Goal: Information Seeking & Learning: Understand process/instructions

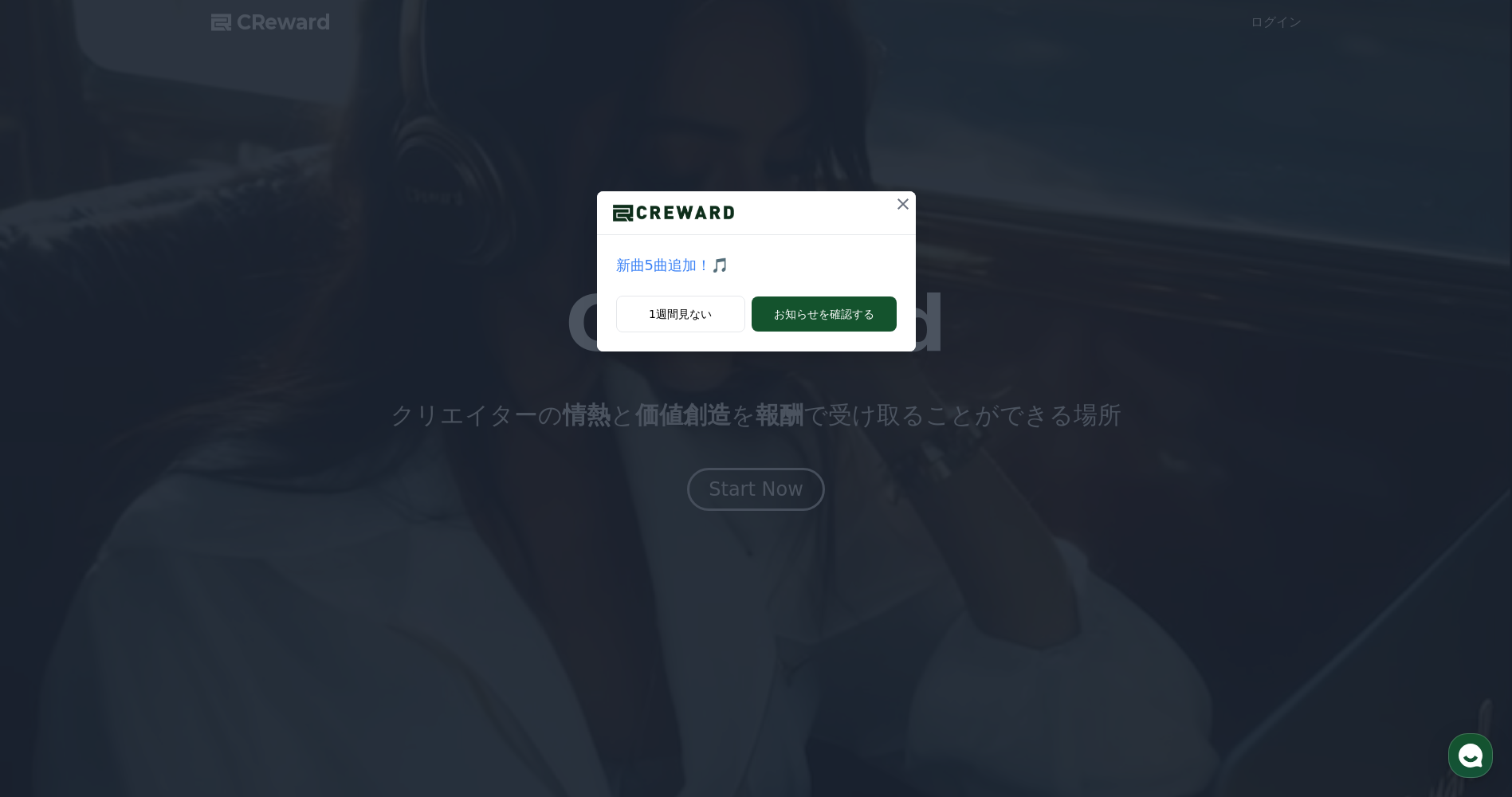
click at [912, 208] on button at bounding box center [903, 204] width 25 height 25
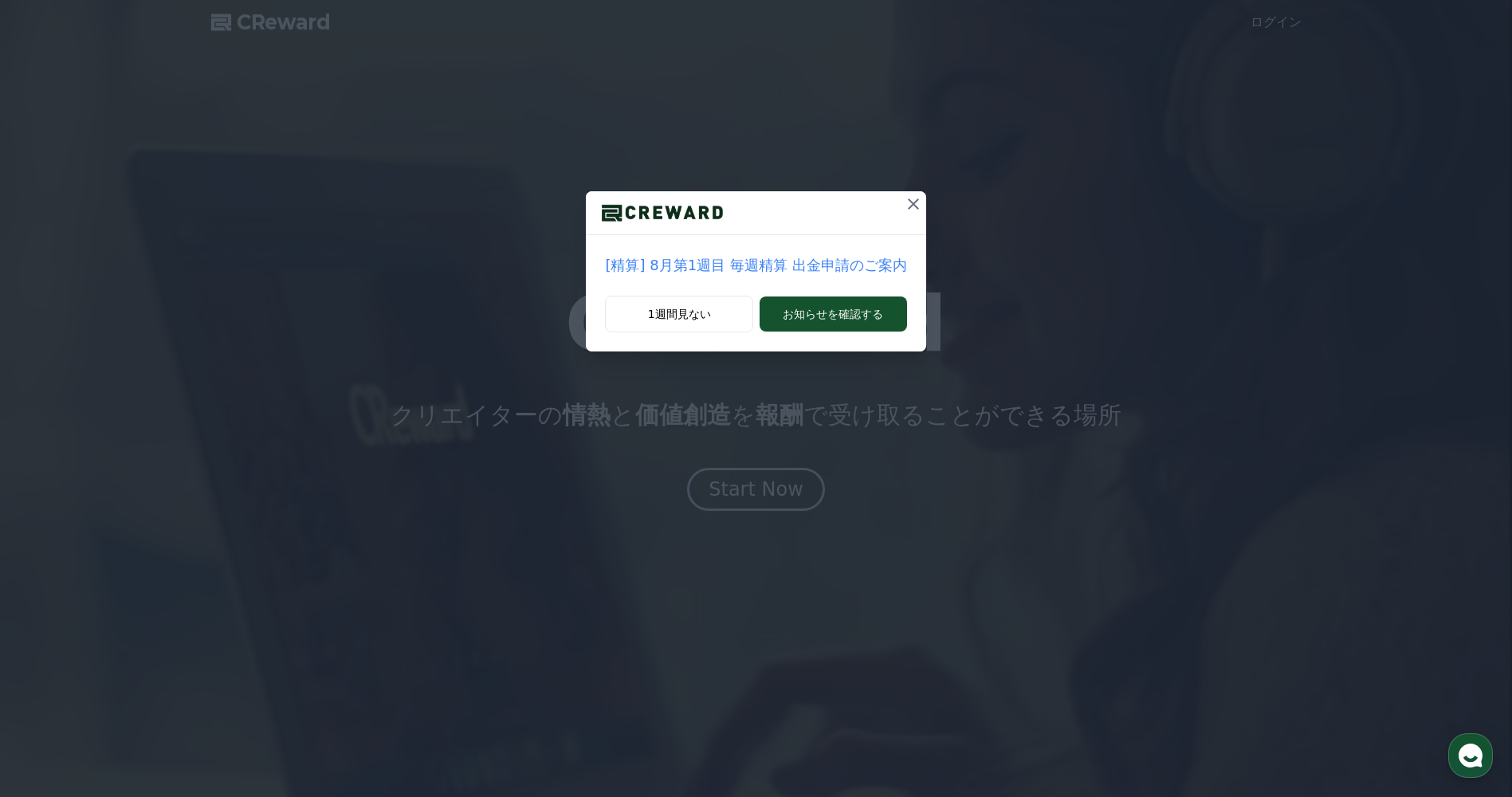
click at [904, 204] on icon at bounding box center [913, 204] width 19 height 19
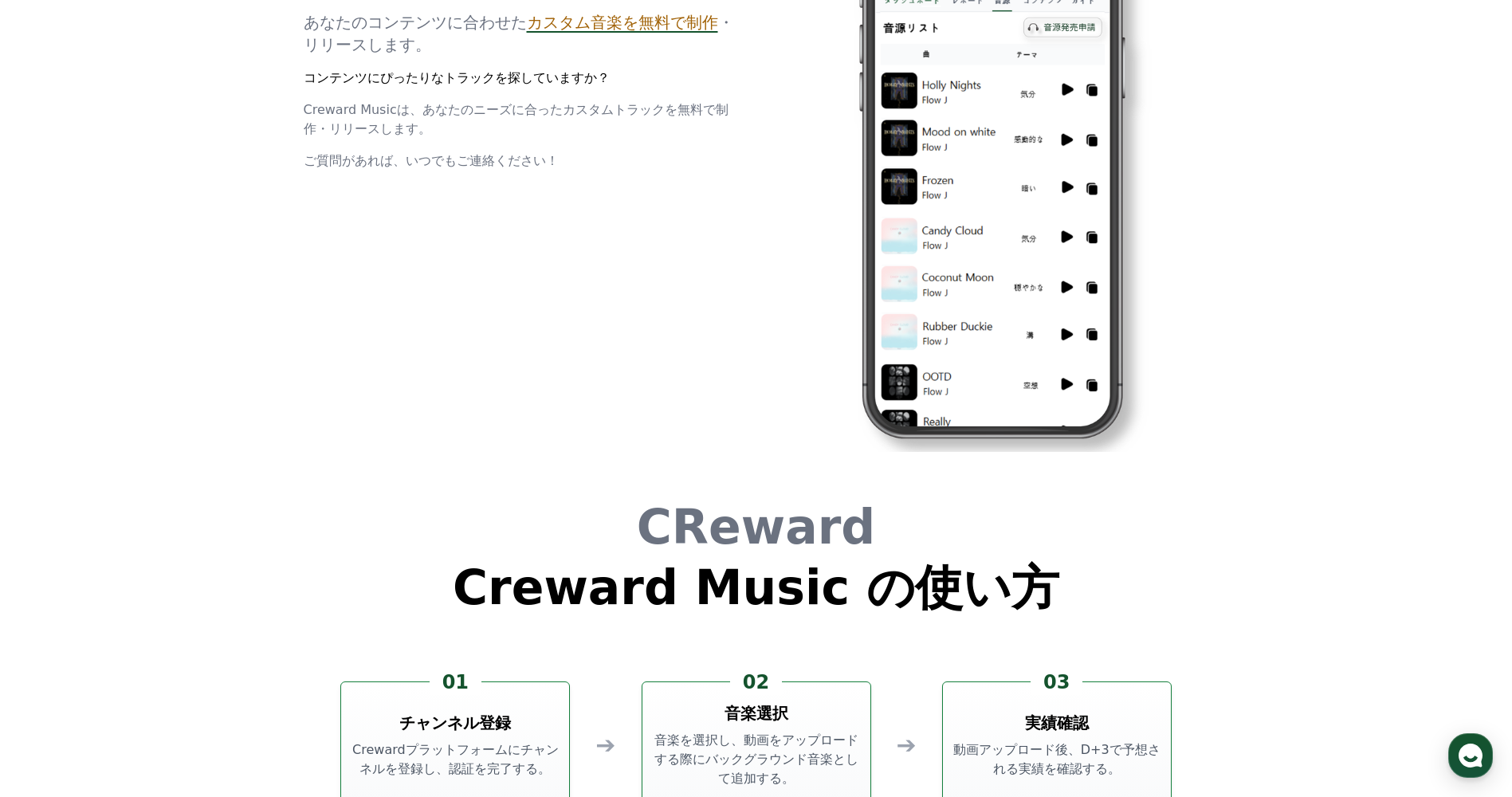
scroll to position [4317, 0]
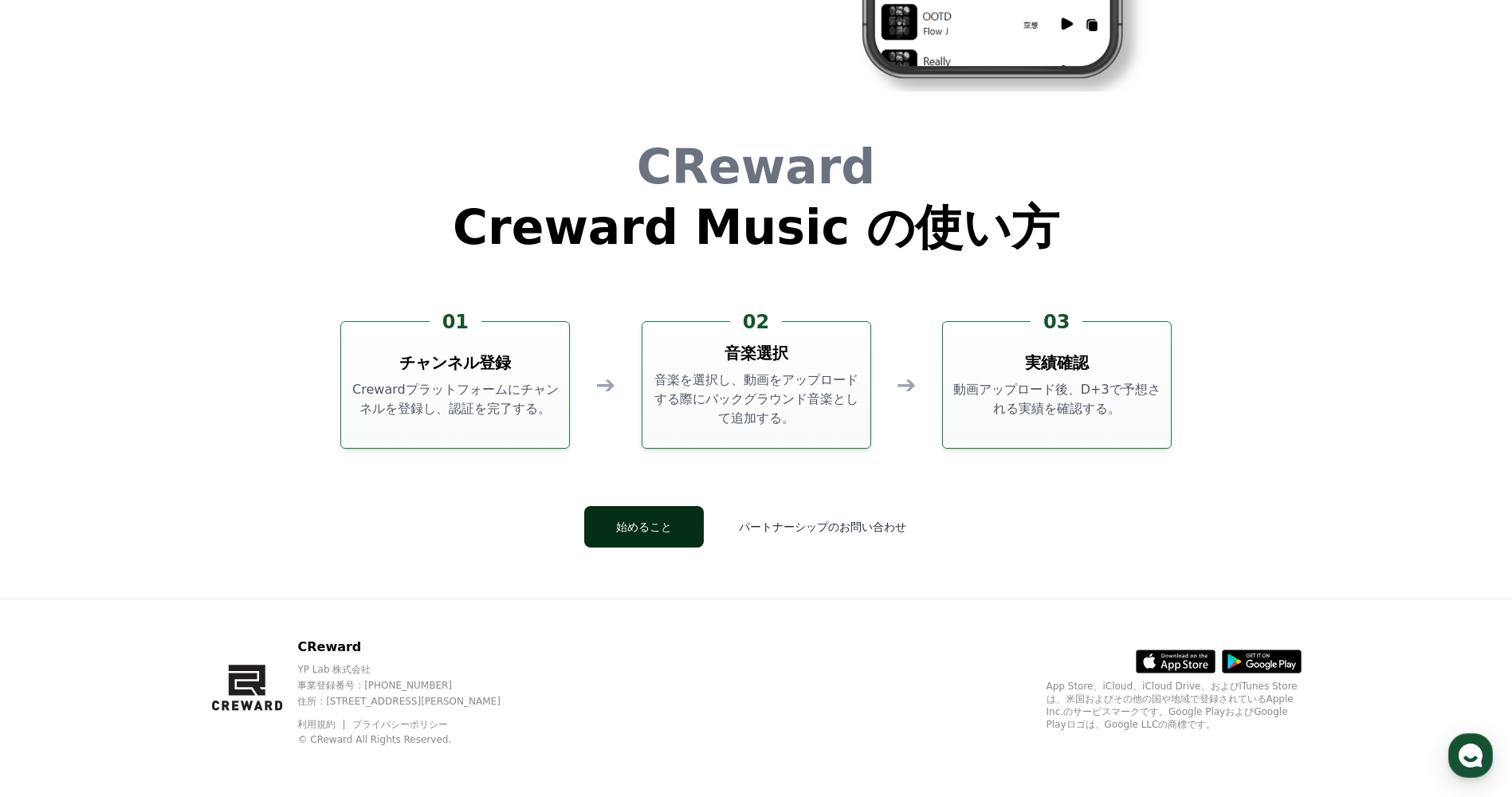
click at [702, 538] on button "始めること" at bounding box center [644, 527] width 120 height 42
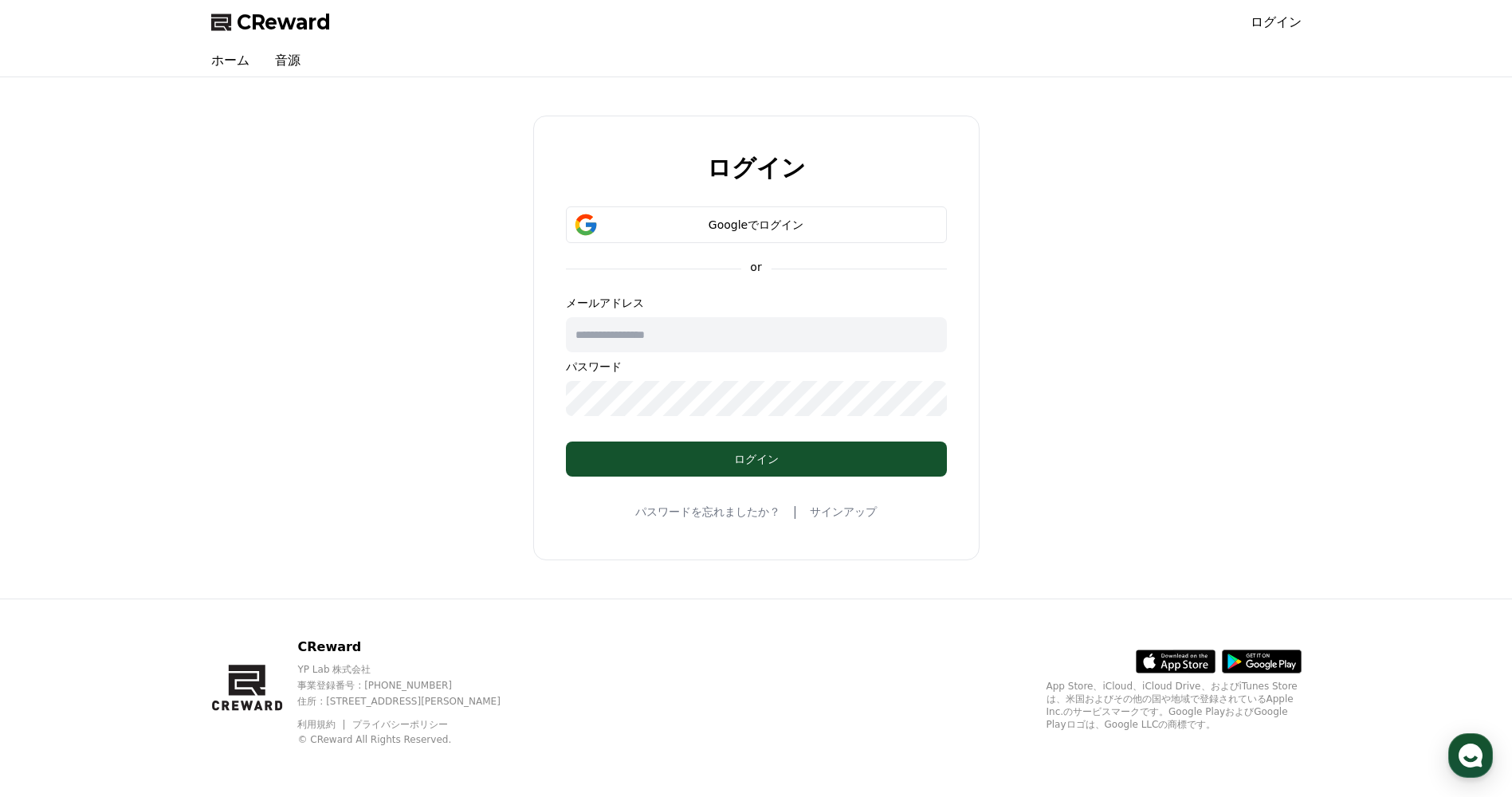
click at [688, 337] on input "text" at bounding box center [756, 334] width 381 height 35
type input "**********"
click at [666, 235] on button "Googleでログイン" at bounding box center [756, 225] width 381 height 37
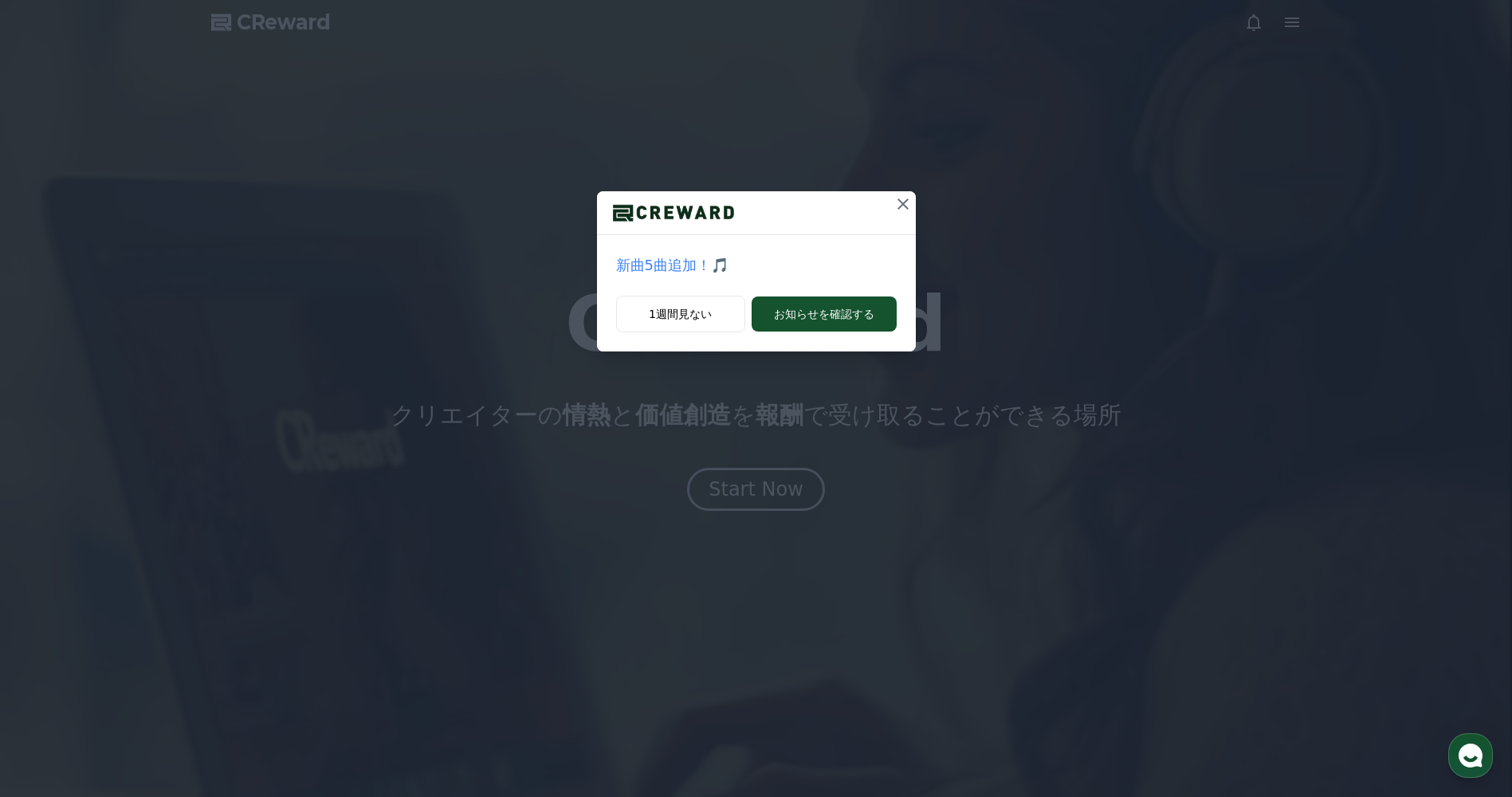
click at [897, 215] on button at bounding box center [903, 204] width 25 height 25
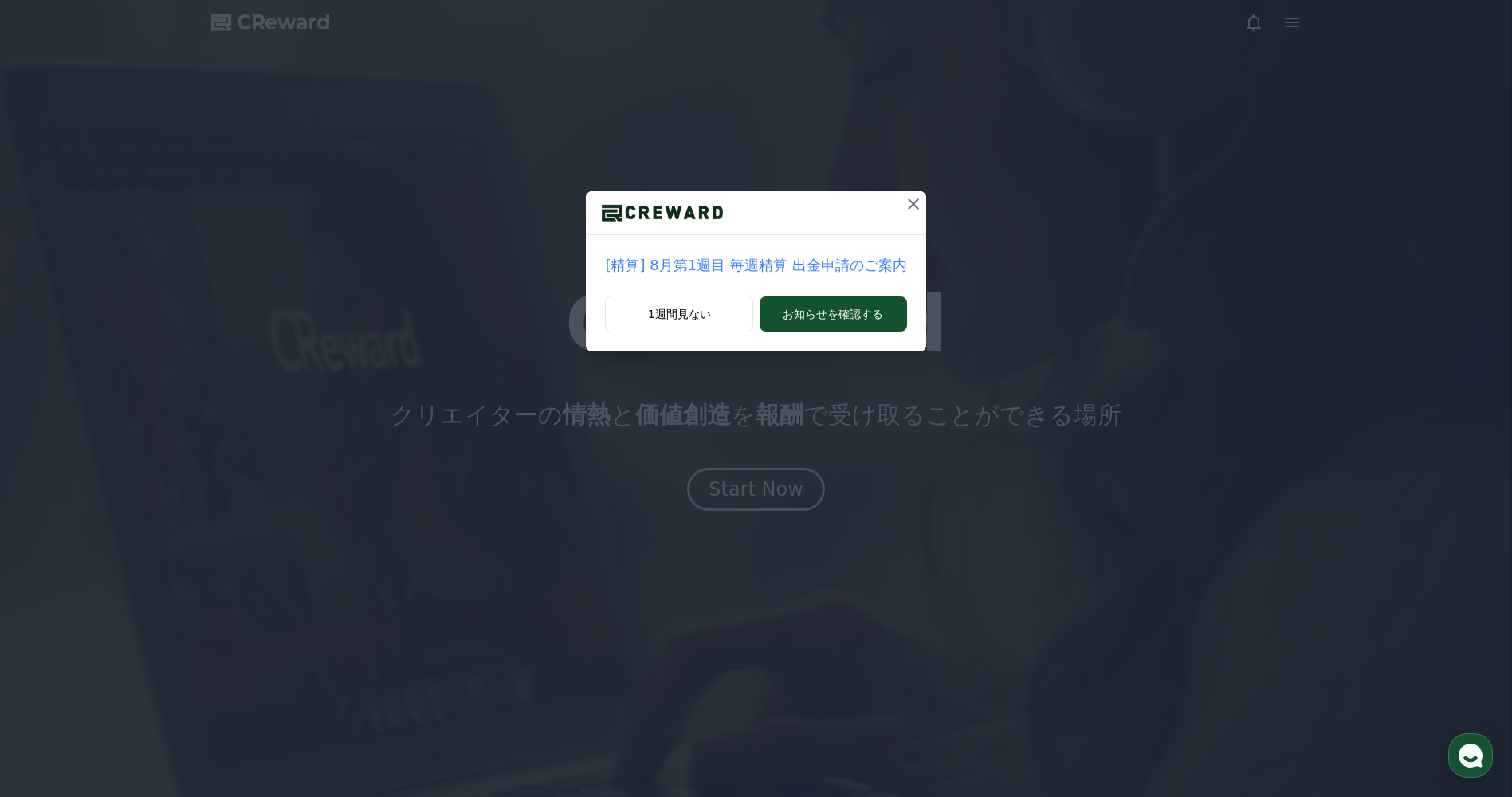
click at [904, 212] on icon at bounding box center [913, 204] width 19 height 19
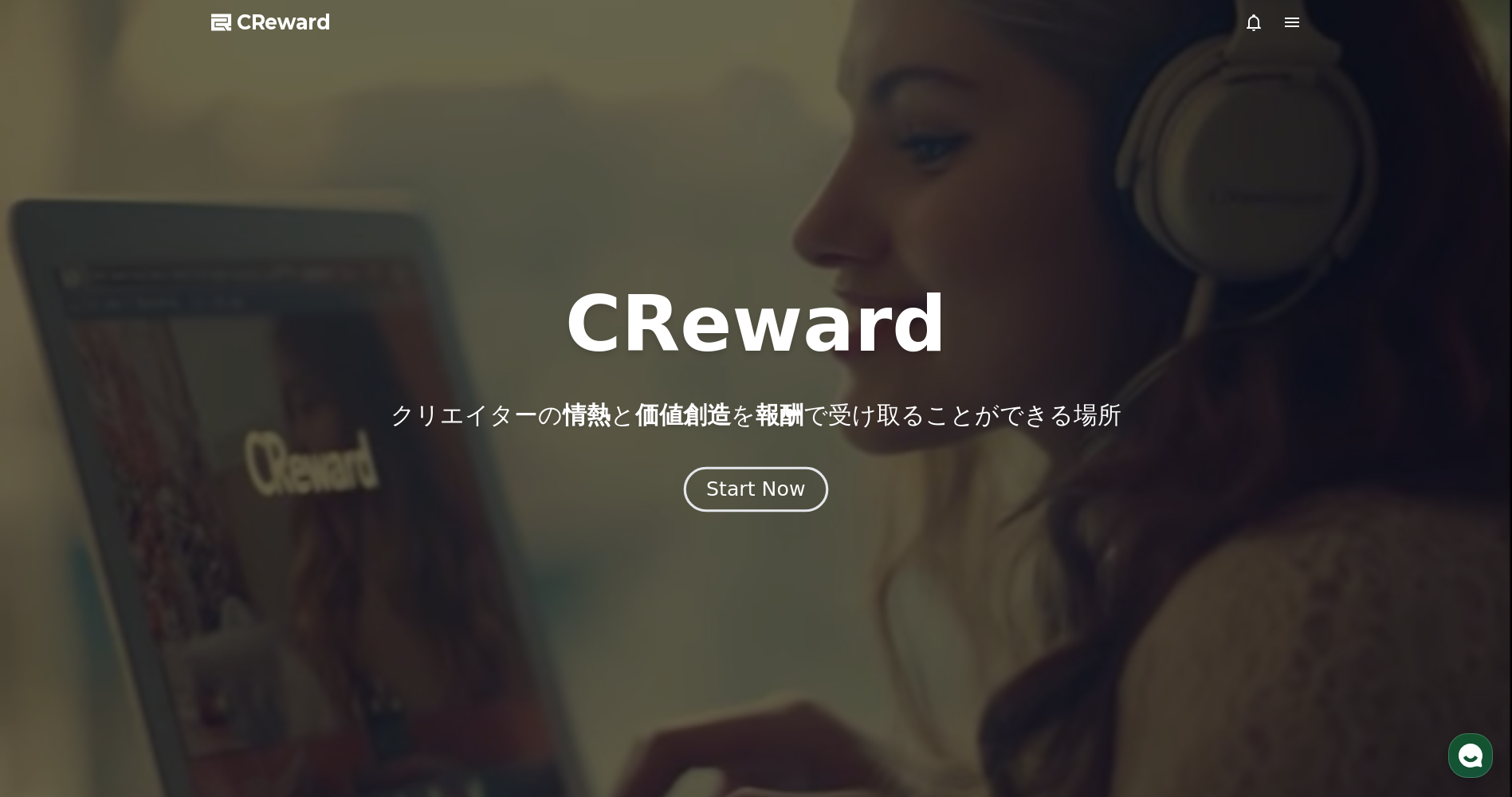
click at [790, 498] on div "Start Now" at bounding box center [756, 489] width 99 height 27
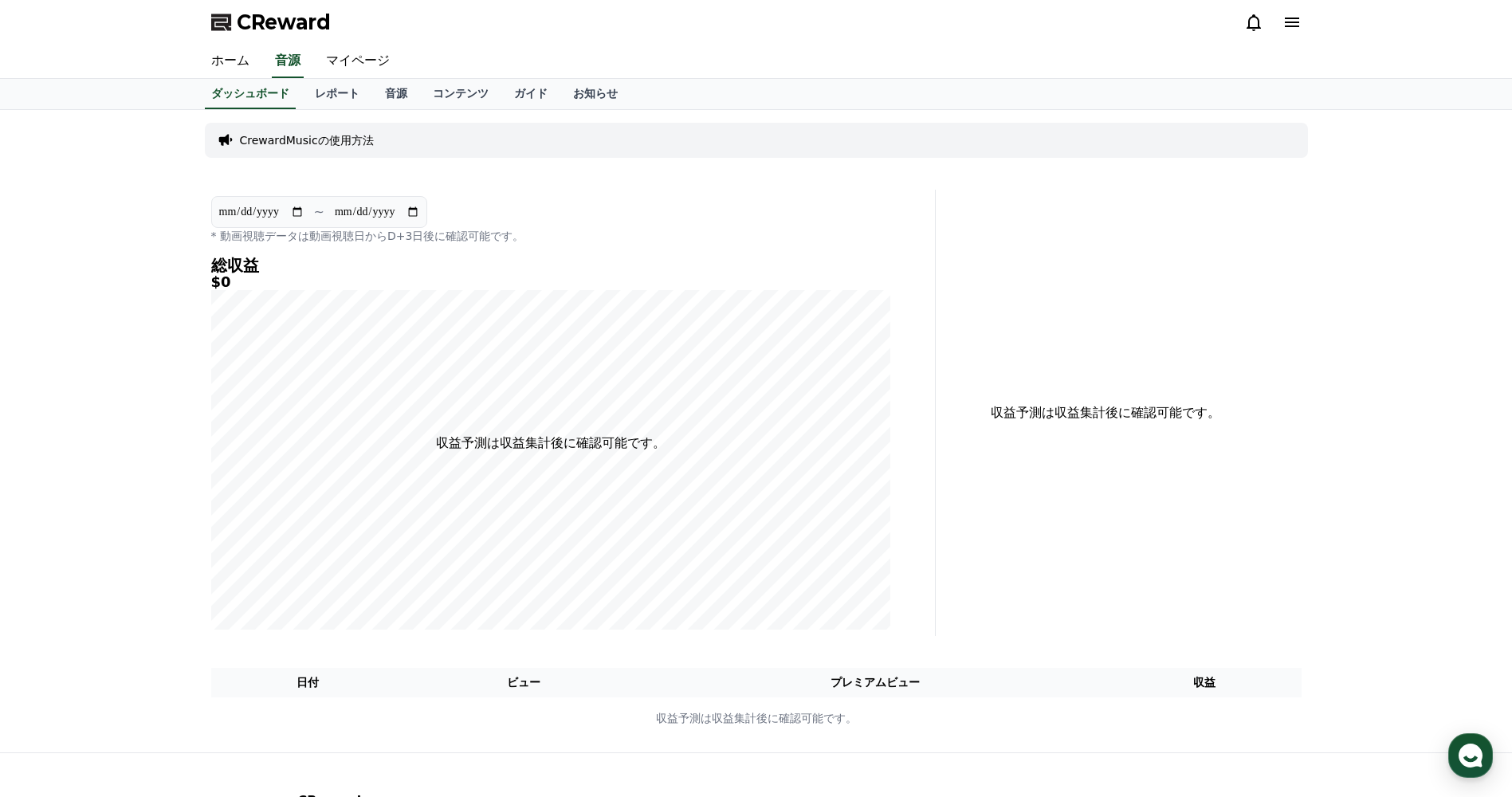
click at [352, 192] on div "**********" at bounding box center [551, 413] width 691 height 447
click at [302, 90] on link "レポート" at bounding box center [337, 94] width 70 height 30
click at [0, 0] on div "**********" at bounding box center [0, 0] width 0 height 0
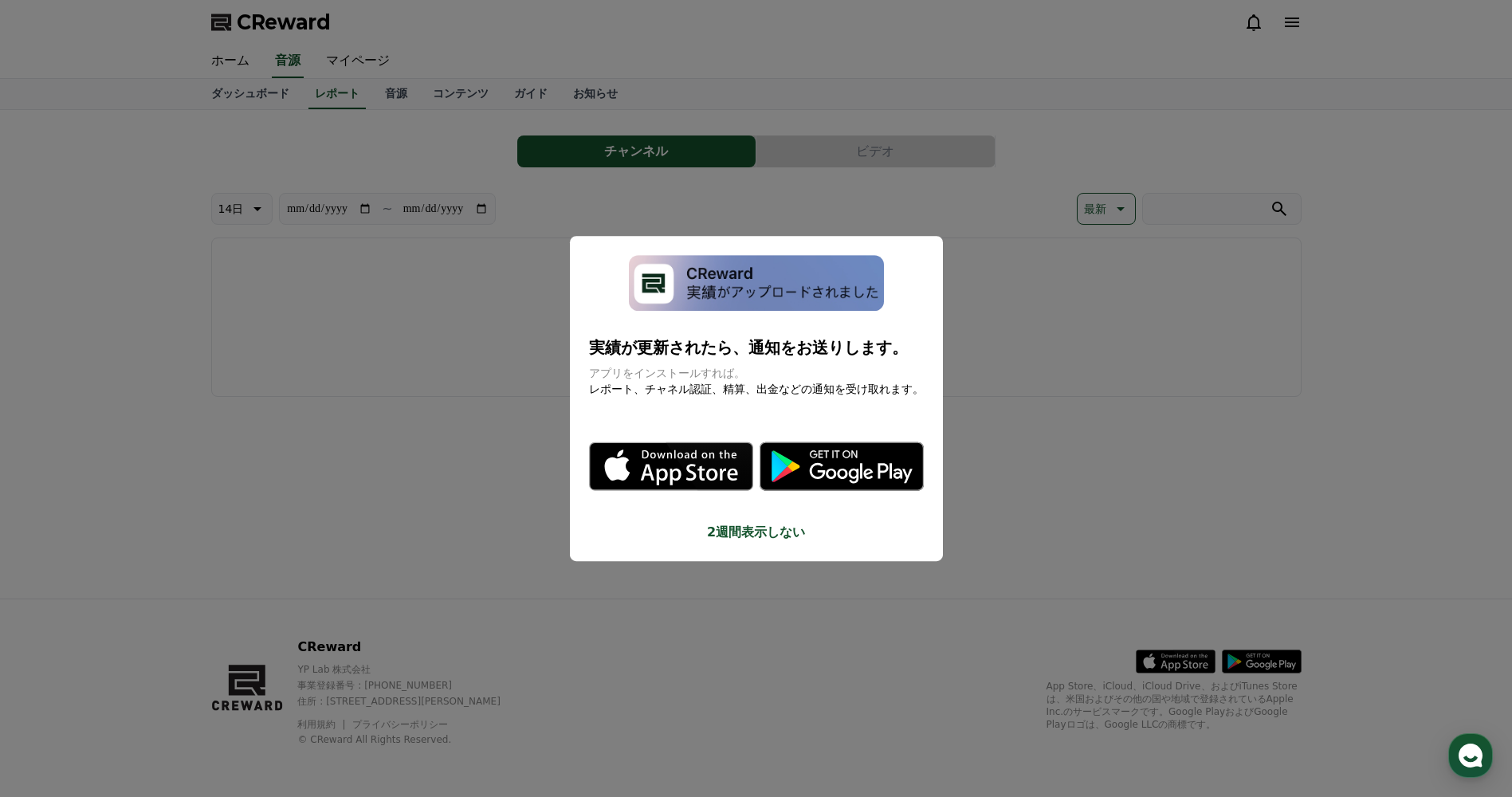
click at [745, 533] on button "2週間表示しない" at bounding box center [756, 533] width 334 height 19
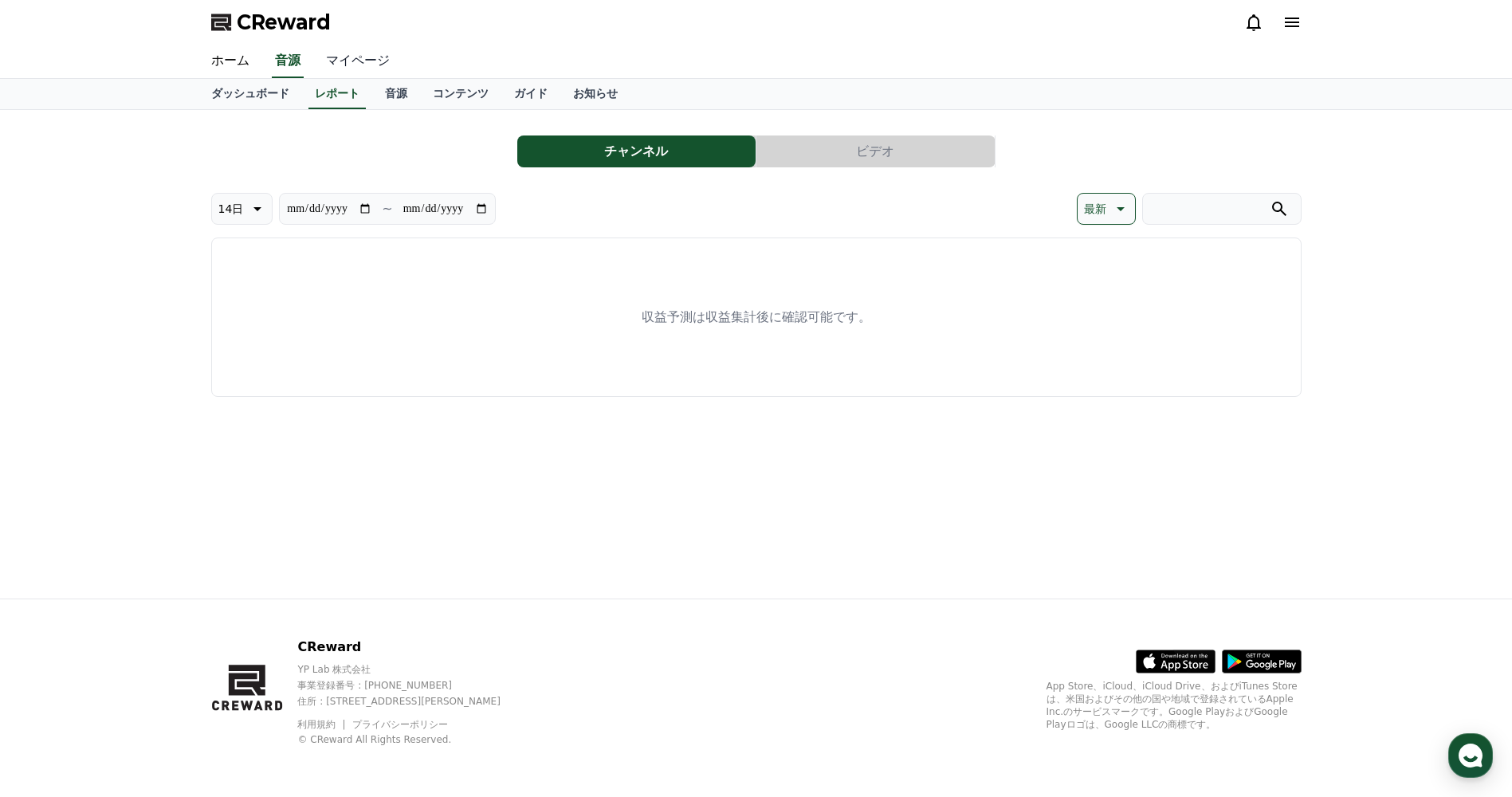
click at [347, 59] on link "マイページ" at bounding box center [358, 60] width 90 height 33
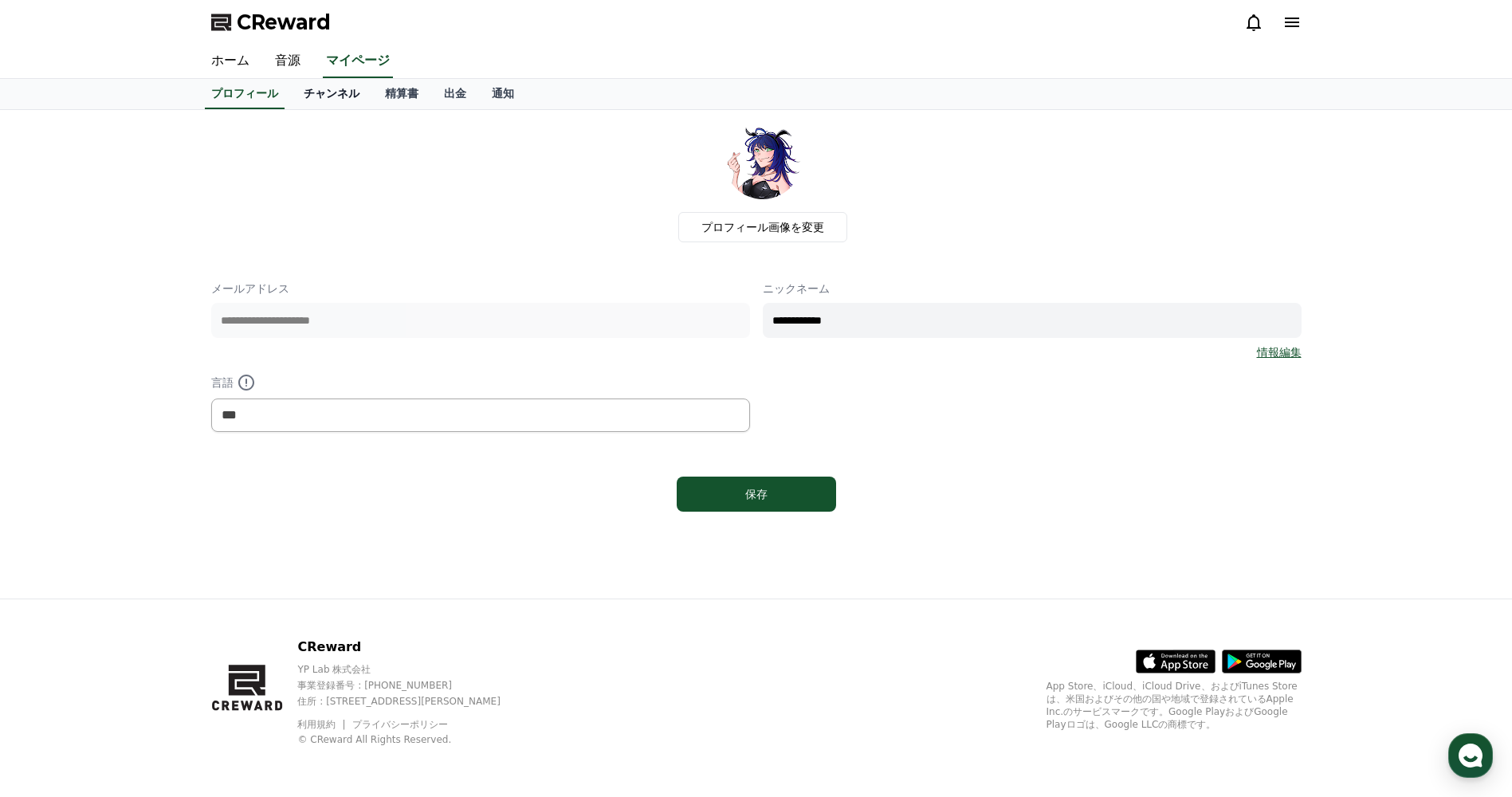
click at [298, 93] on link "チャンネル" at bounding box center [331, 94] width 81 height 30
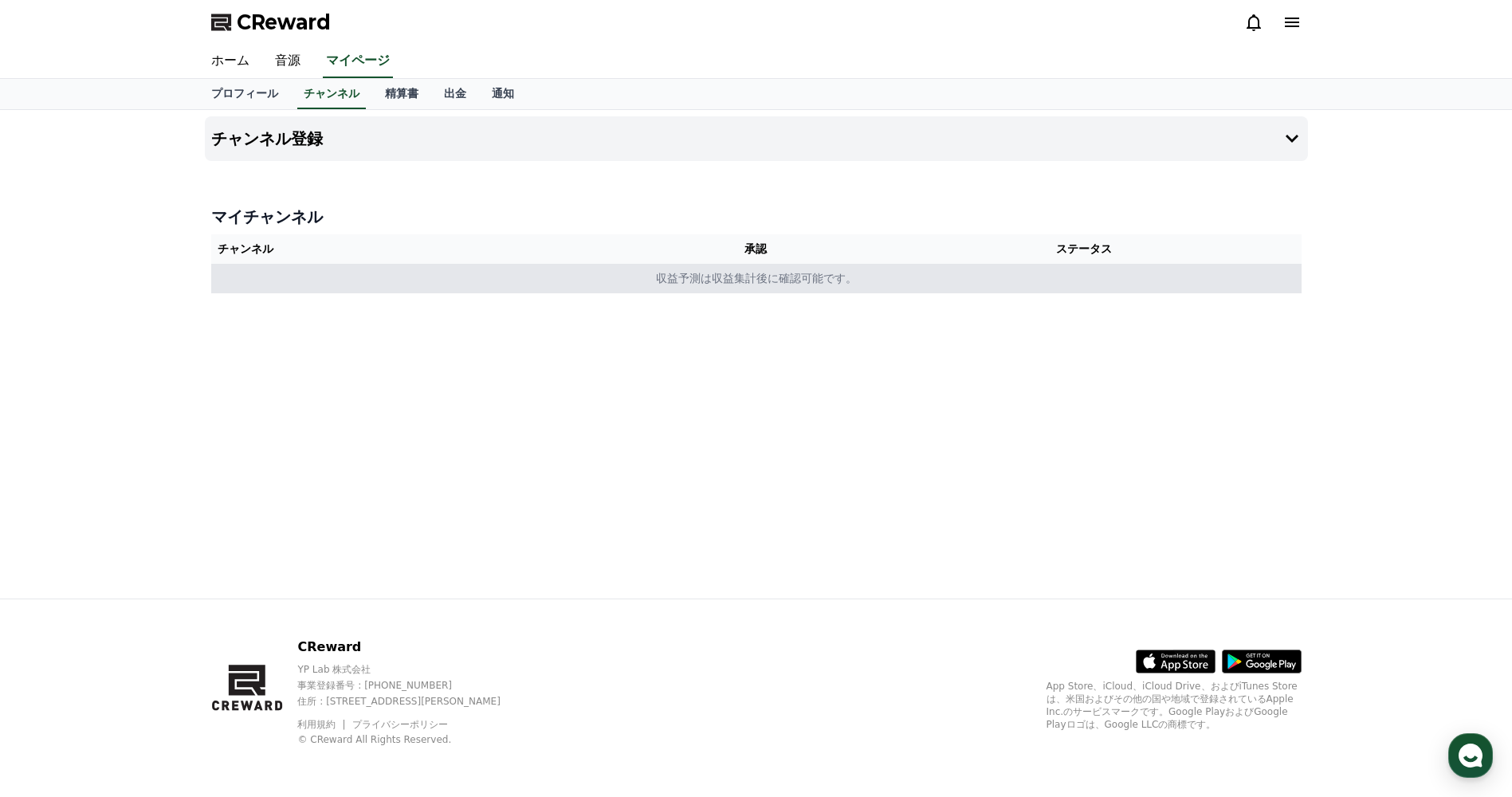
click at [579, 278] on td "収益予測は収益集計後に確認可能です。" at bounding box center [756, 278] width 1090 height 29
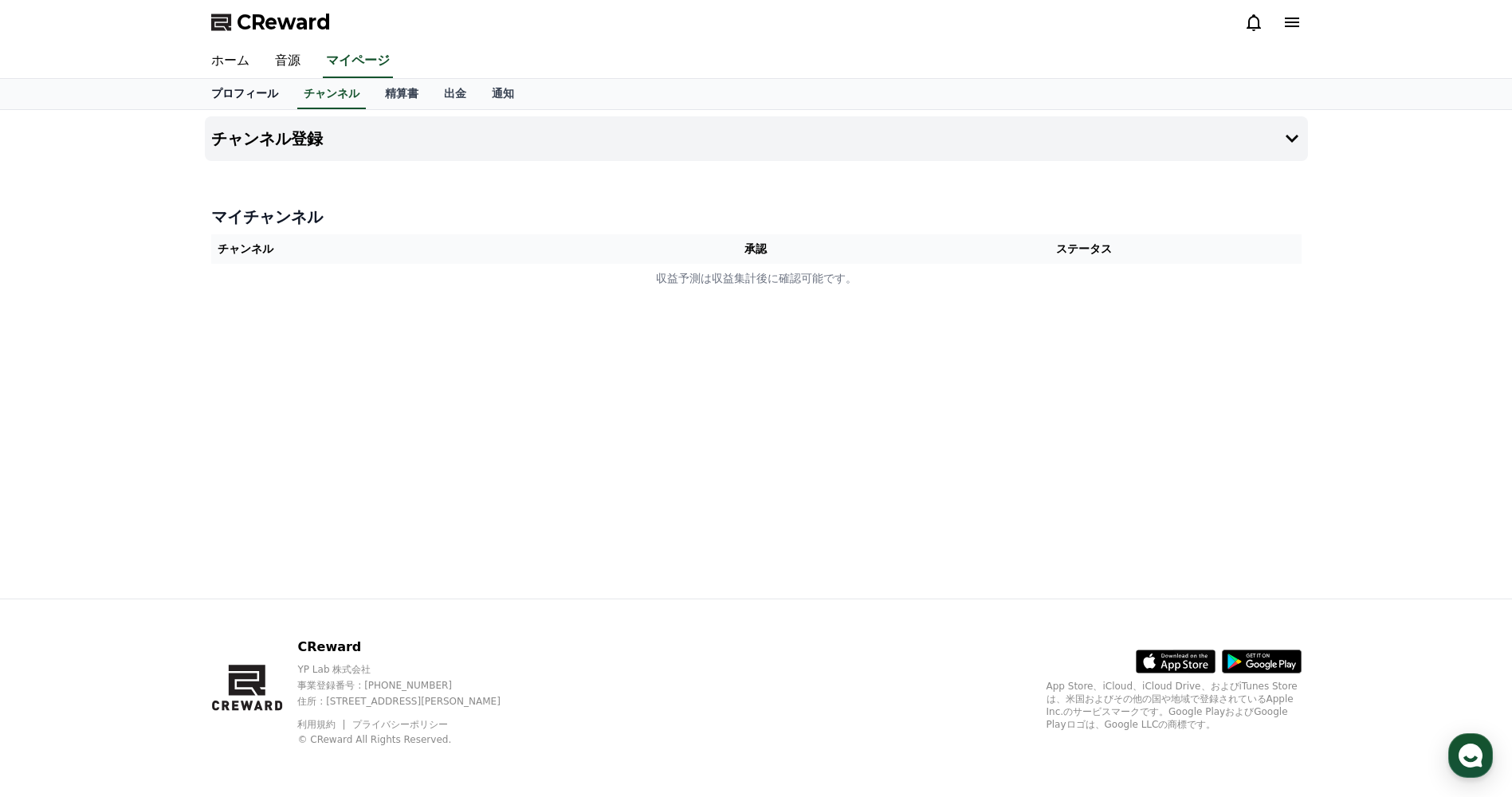
click at [237, 91] on link "プロフィール" at bounding box center [245, 94] width 93 height 30
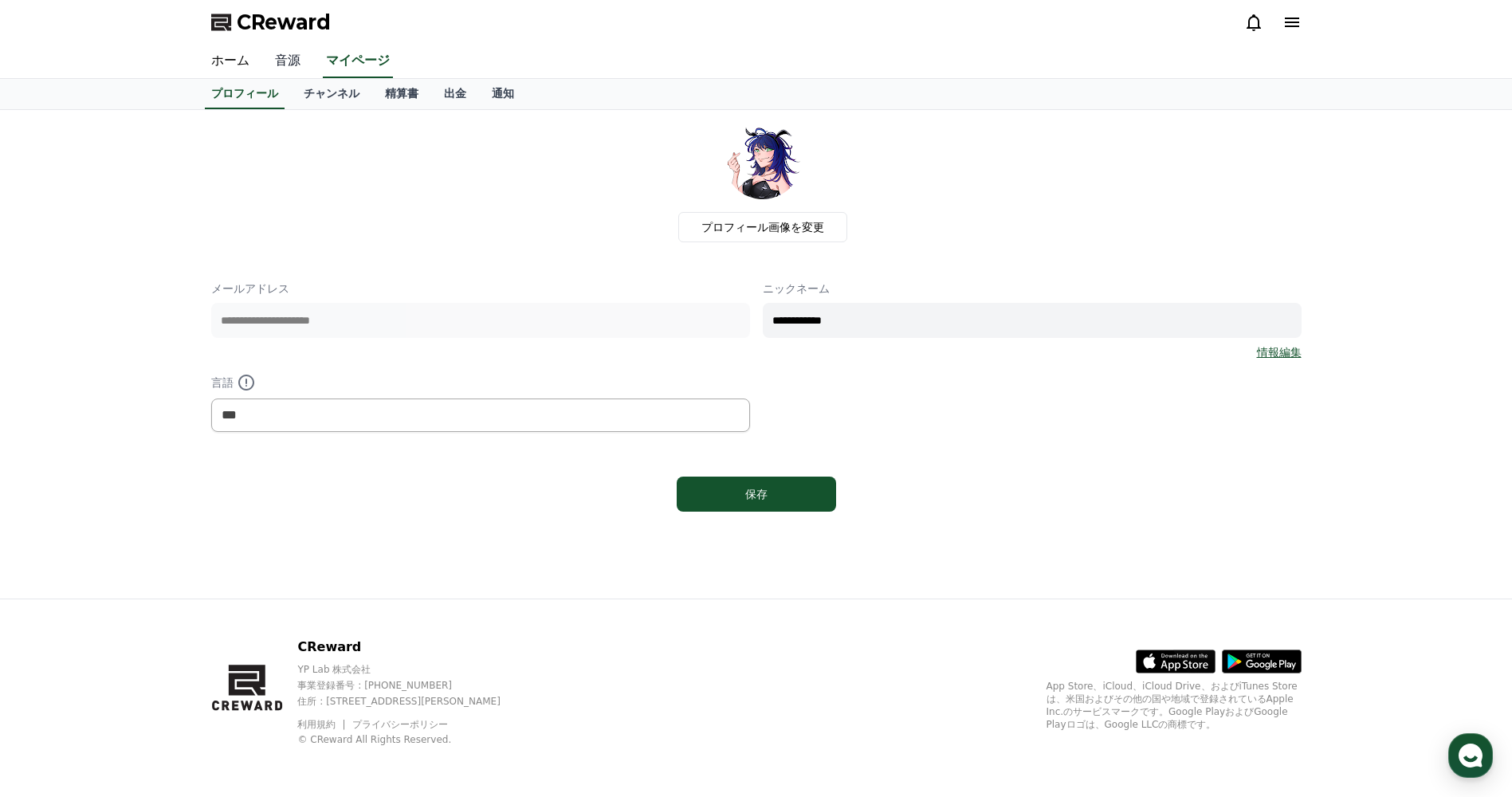
click at [287, 59] on link "音源" at bounding box center [288, 60] width 51 height 33
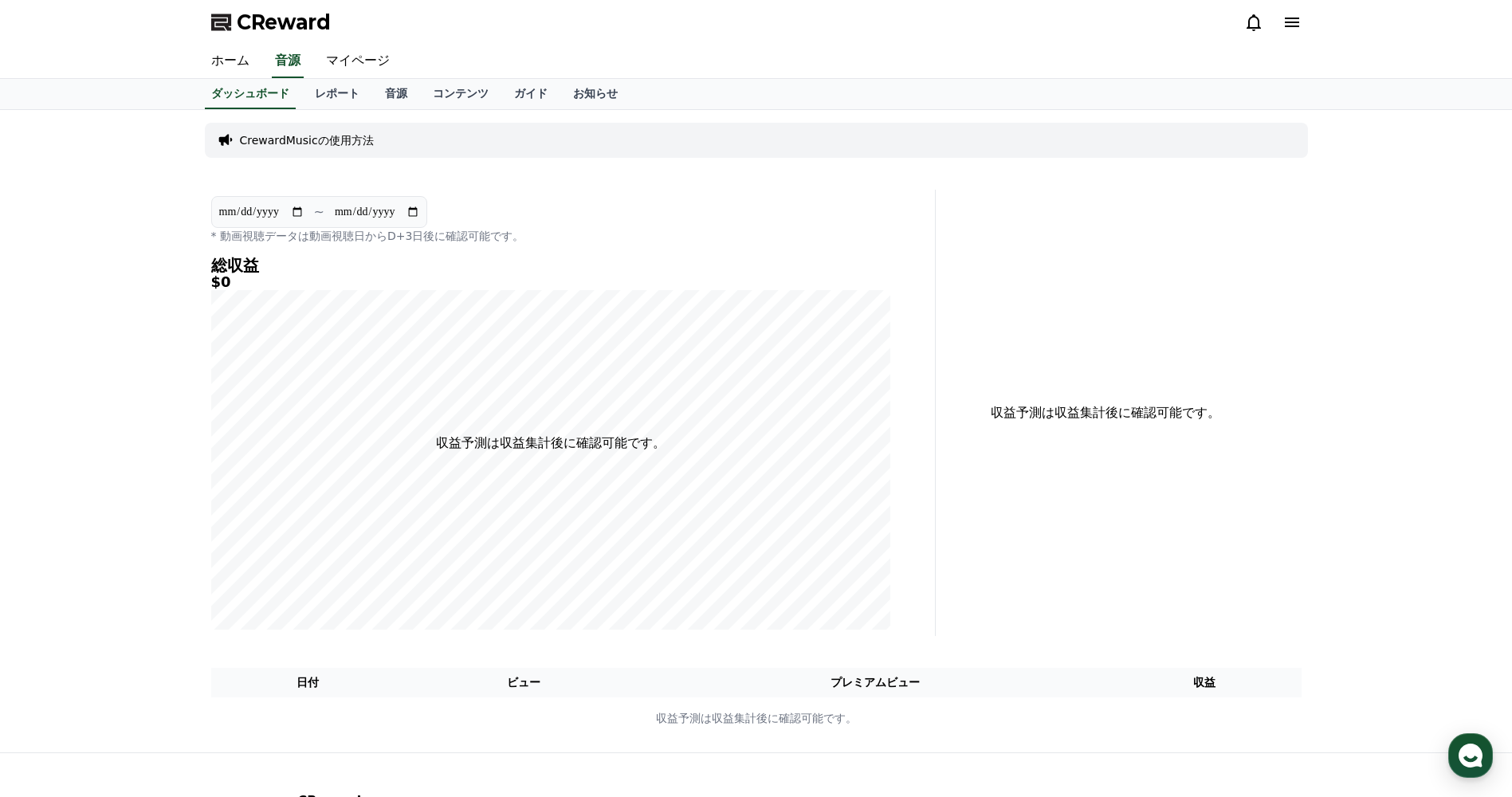
click at [349, 145] on p "CrewardMusicの使用方法" at bounding box center [307, 140] width 134 height 16
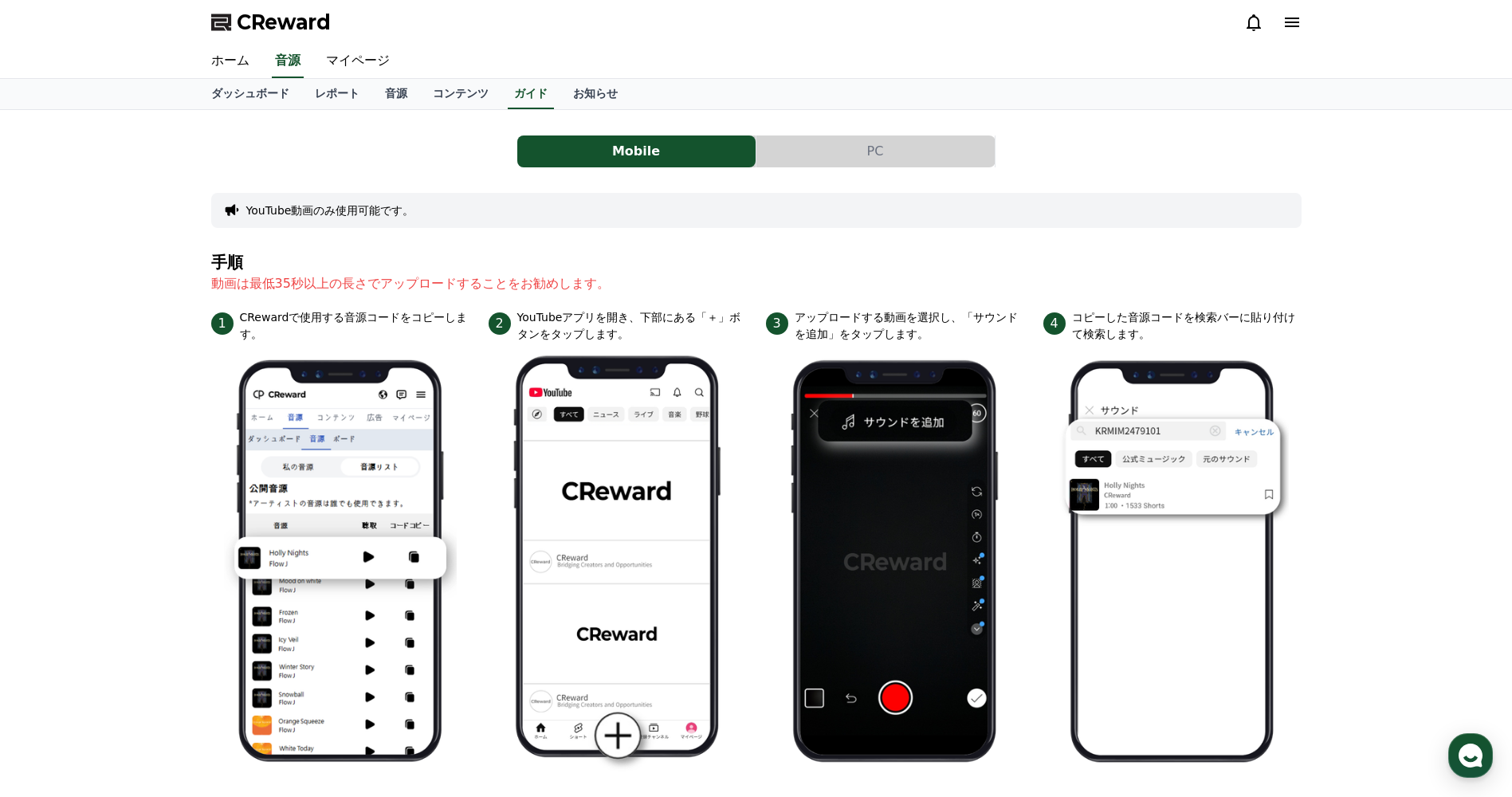
click at [362, 149] on div "Mobile PC" at bounding box center [756, 151] width 1090 height 32
click at [240, 102] on link "ダッシュボード" at bounding box center [250, 94] width 104 height 30
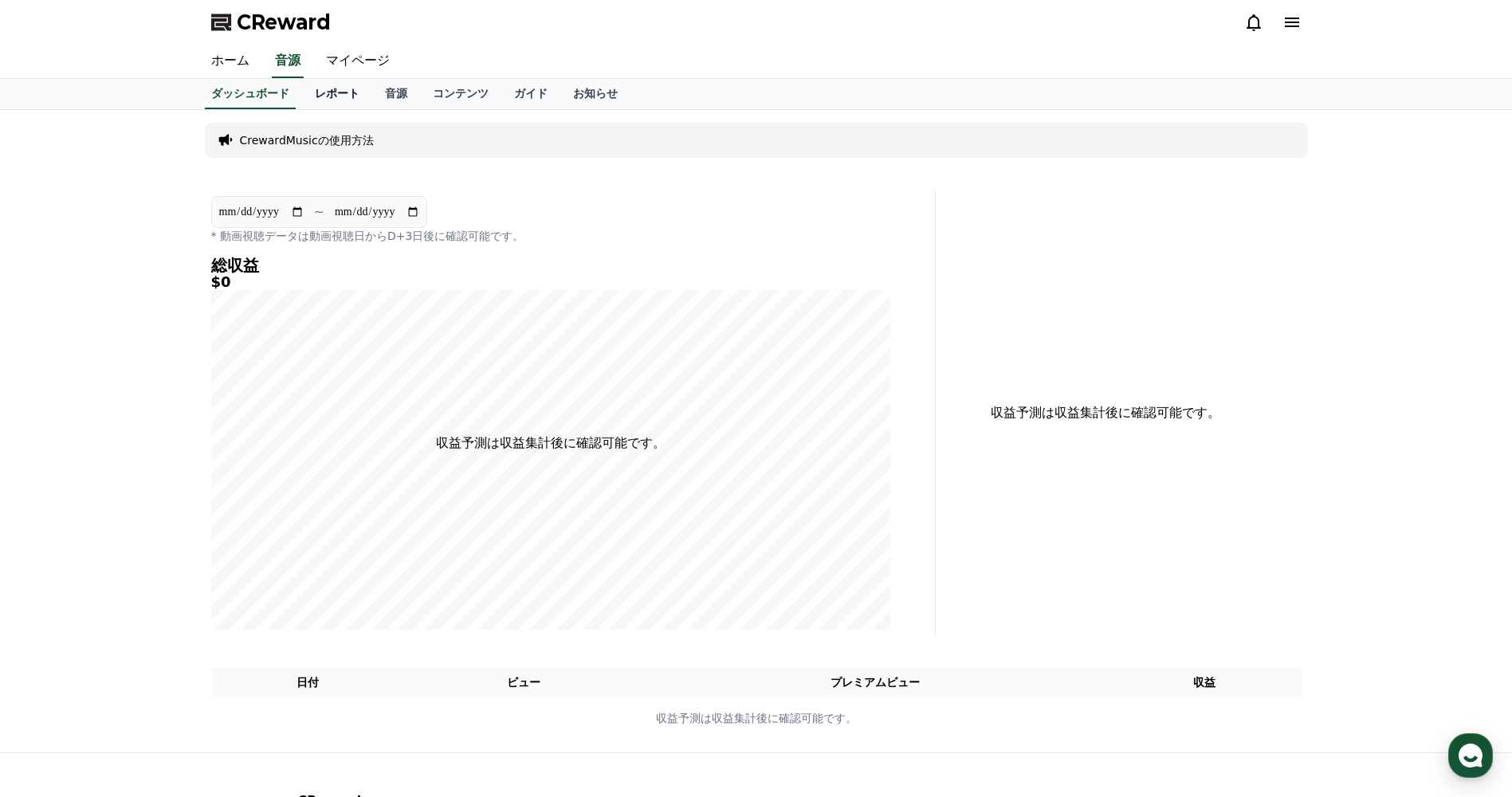
click at [302, 98] on link "レポート" at bounding box center [337, 94] width 70 height 30
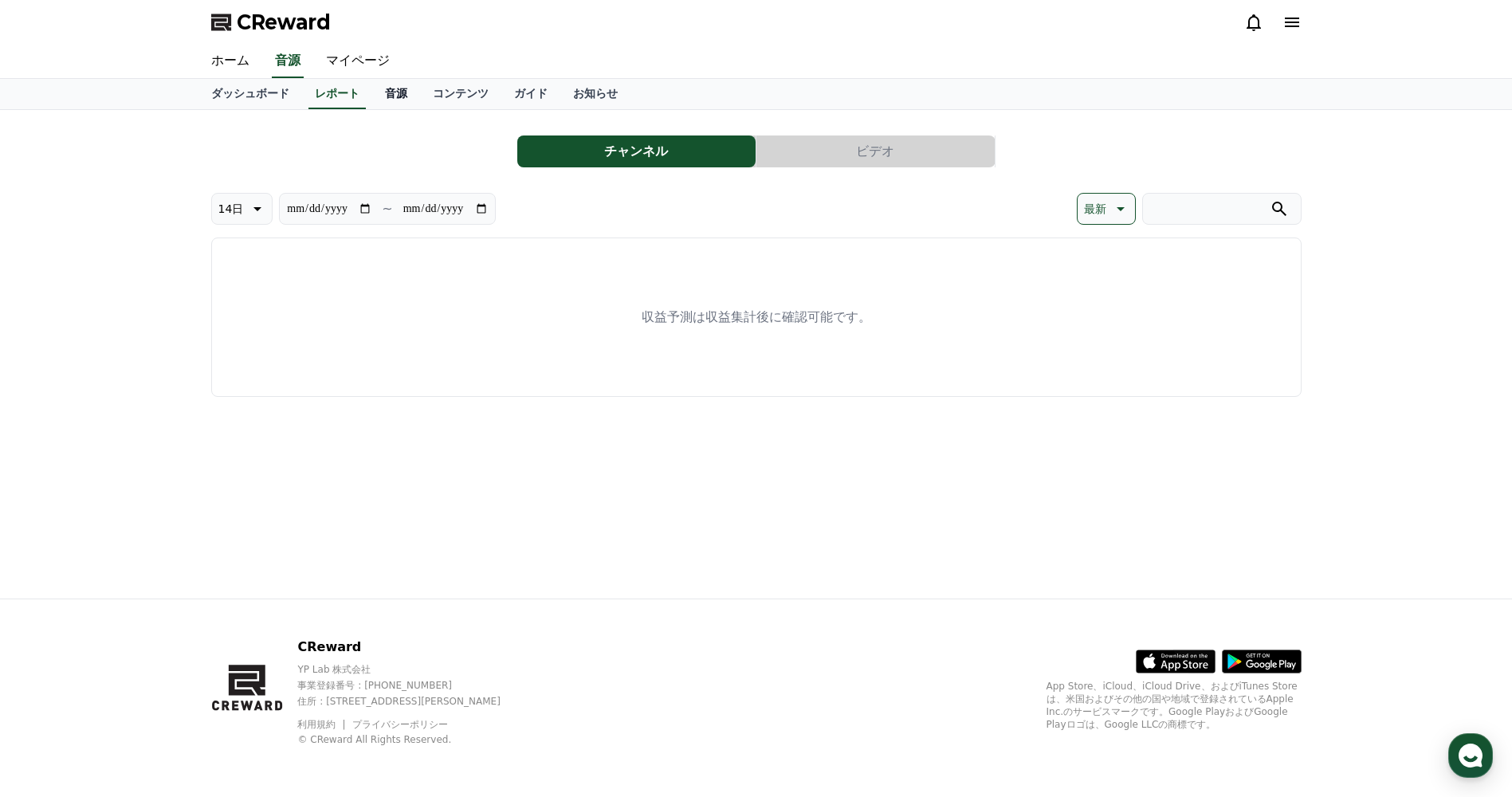
click at [372, 99] on link "音源" at bounding box center [396, 94] width 48 height 30
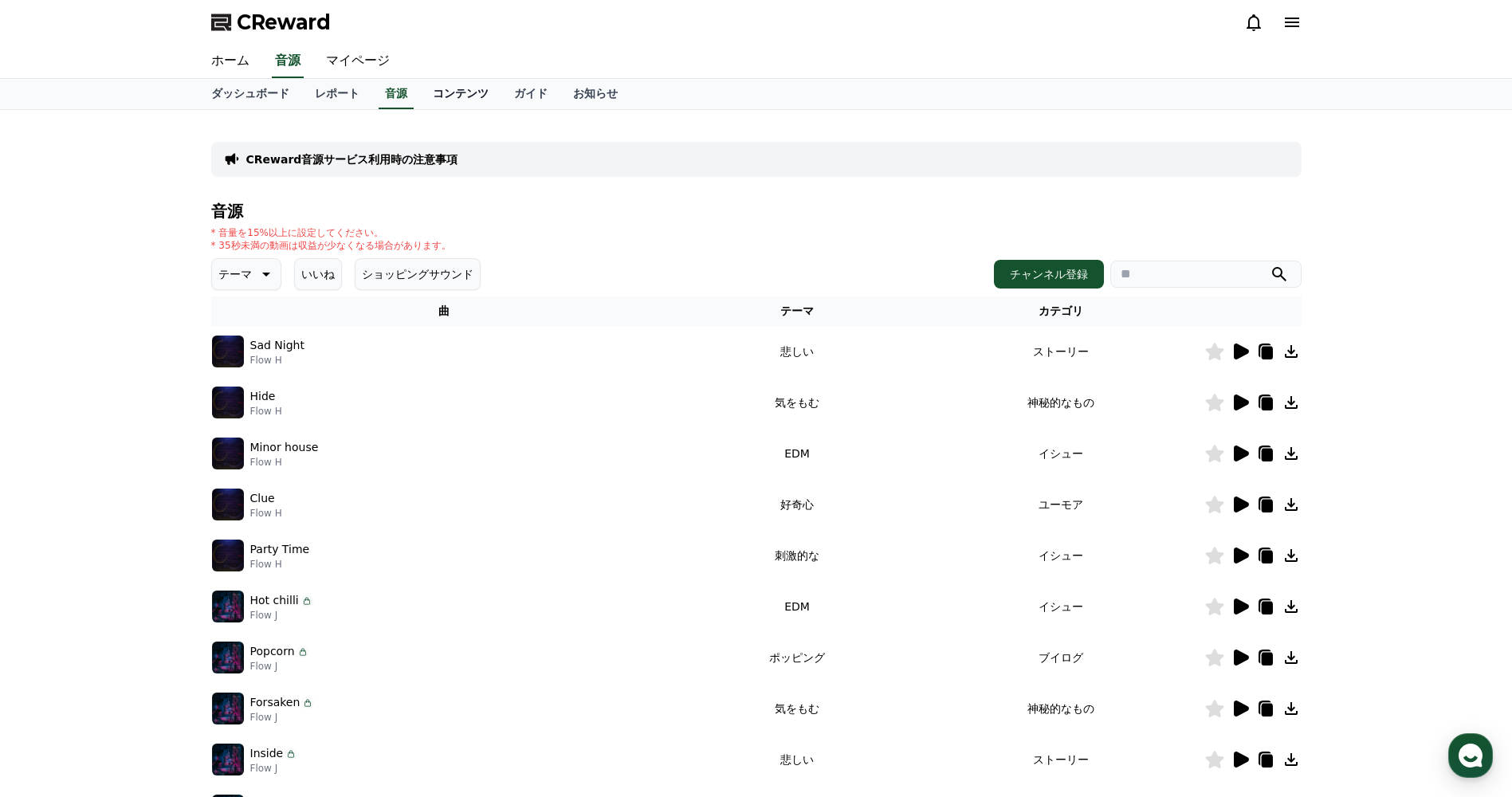
click at [420, 91] on link "コンテンツ" at bounding box center [461, 94] width 81 height 30
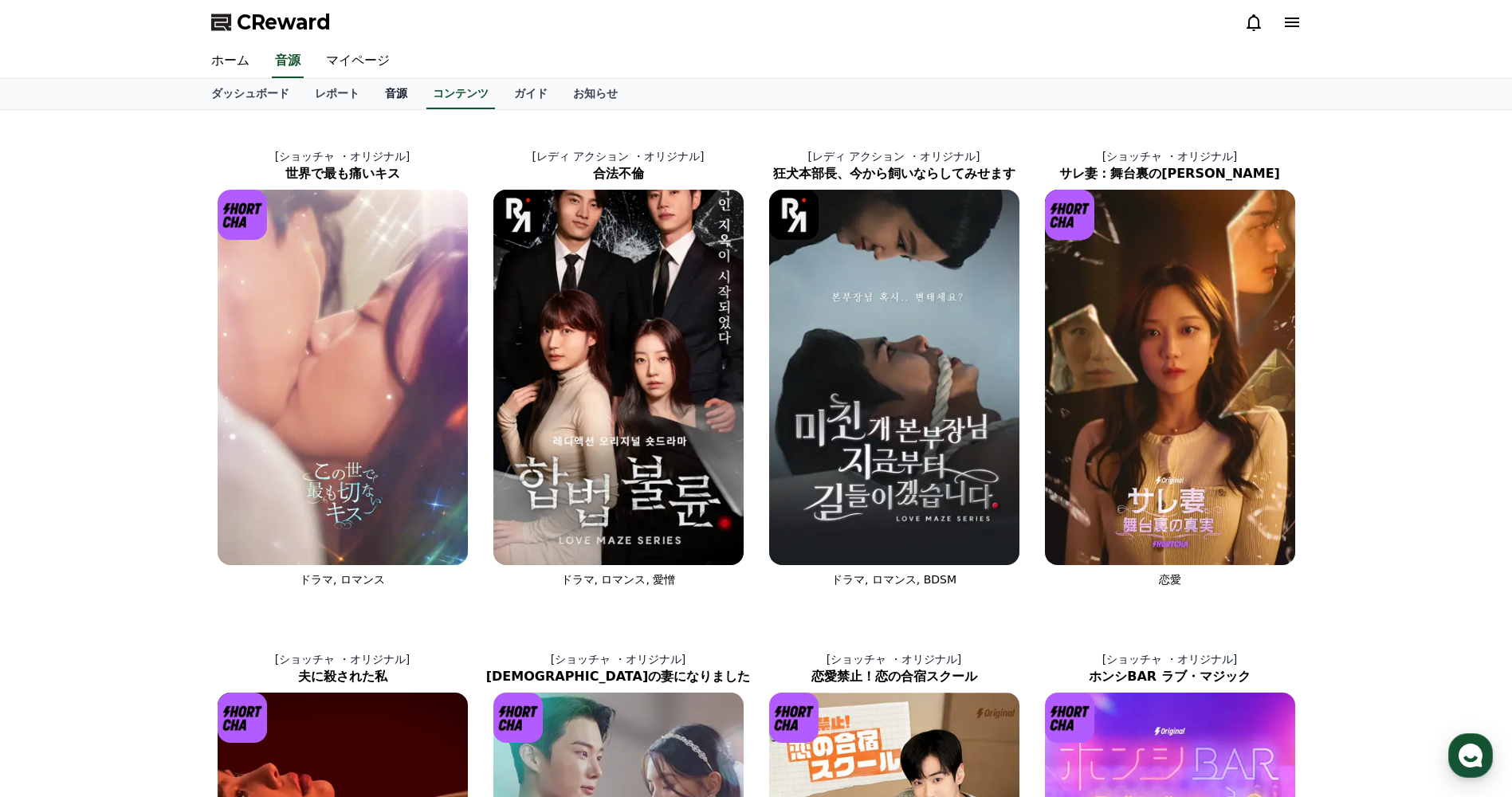
click at [372, 94] on link "音源" at bounding box center [396, 94] width 48 height 30
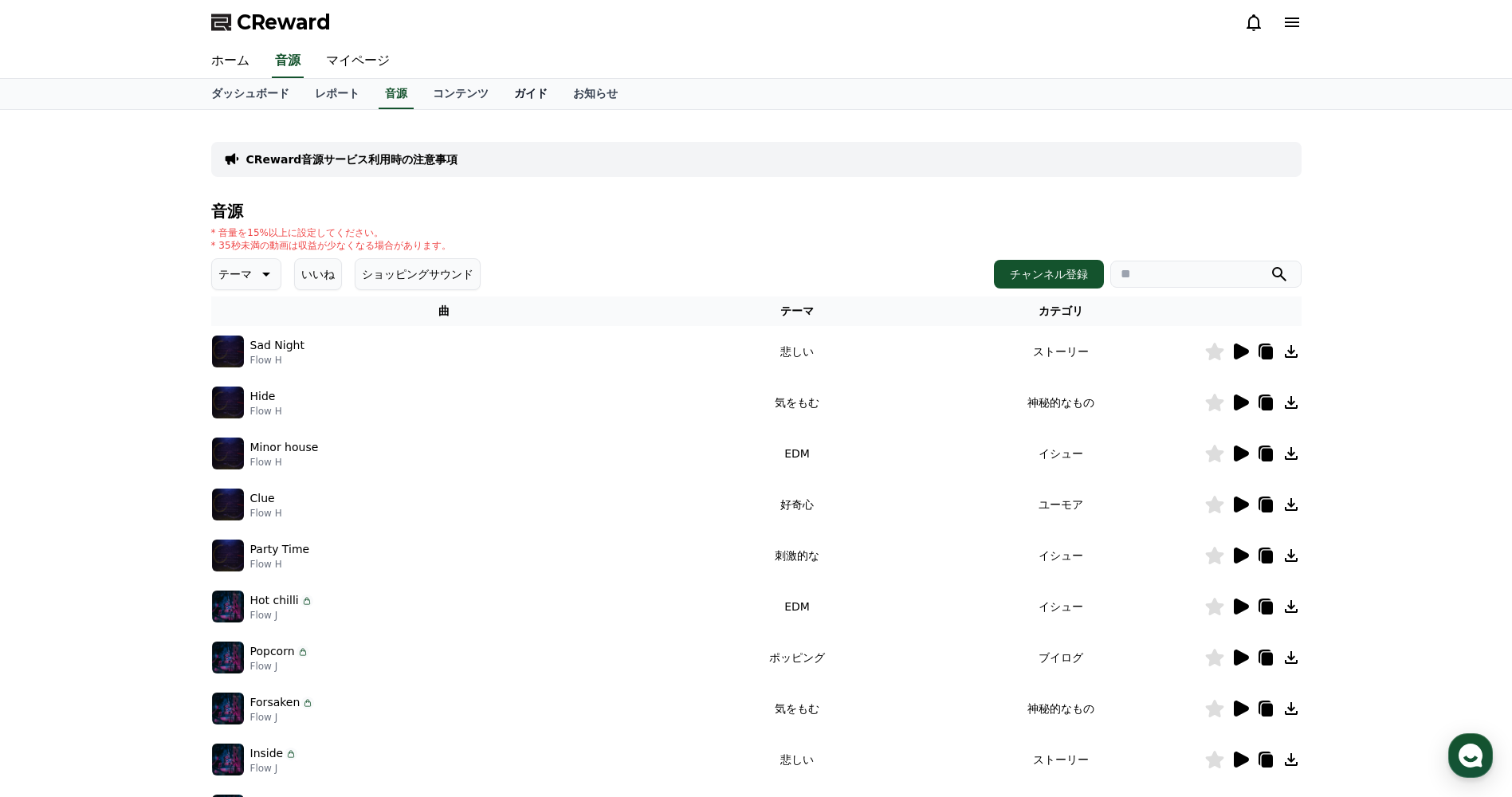
click at [501, 87] on link "ガイド" at bounding box center [531, 94] width 59 height 30
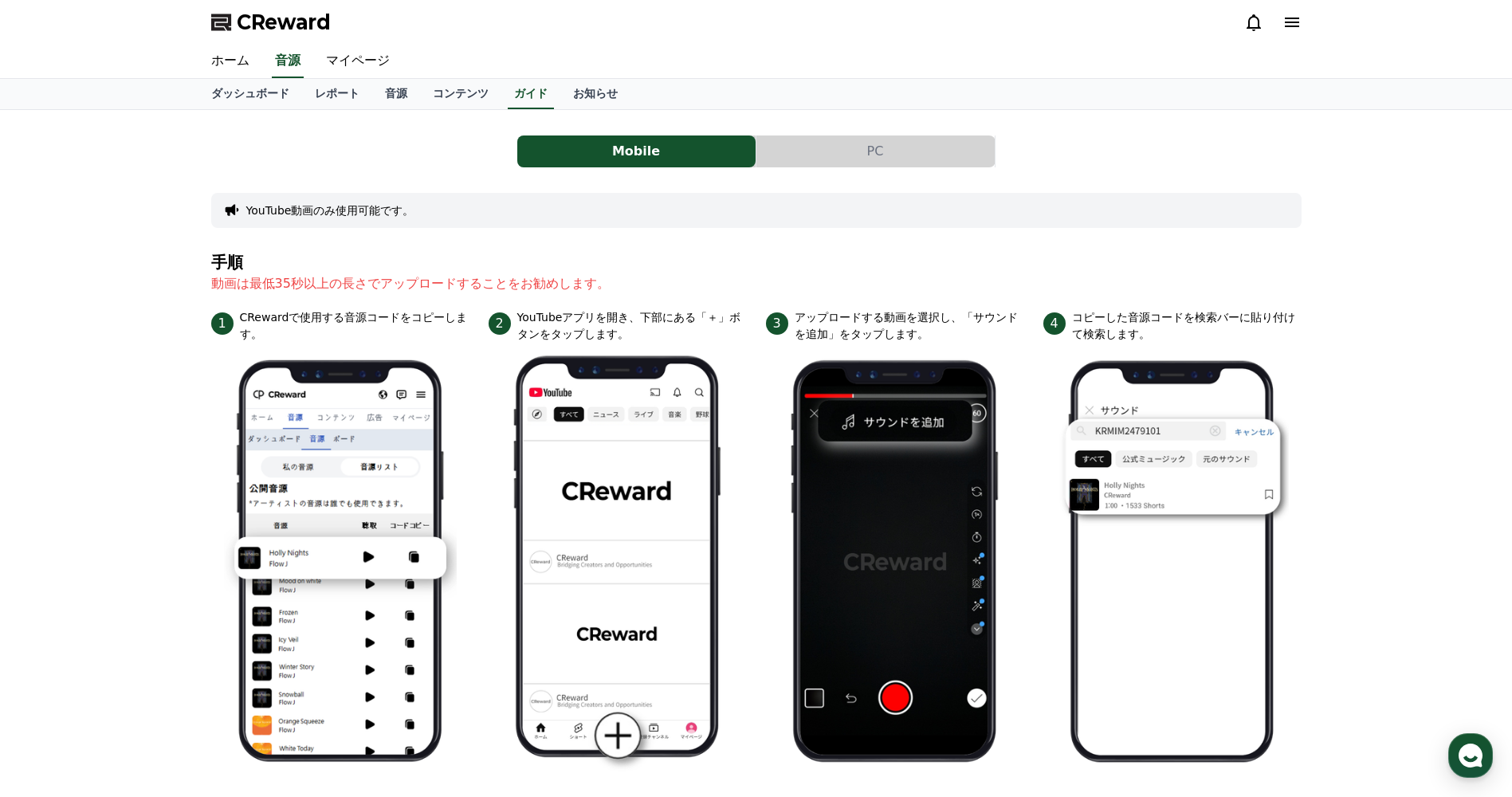
click at [789, 156] on button "PC" at bounding box center [875, 151] width 238 height 32
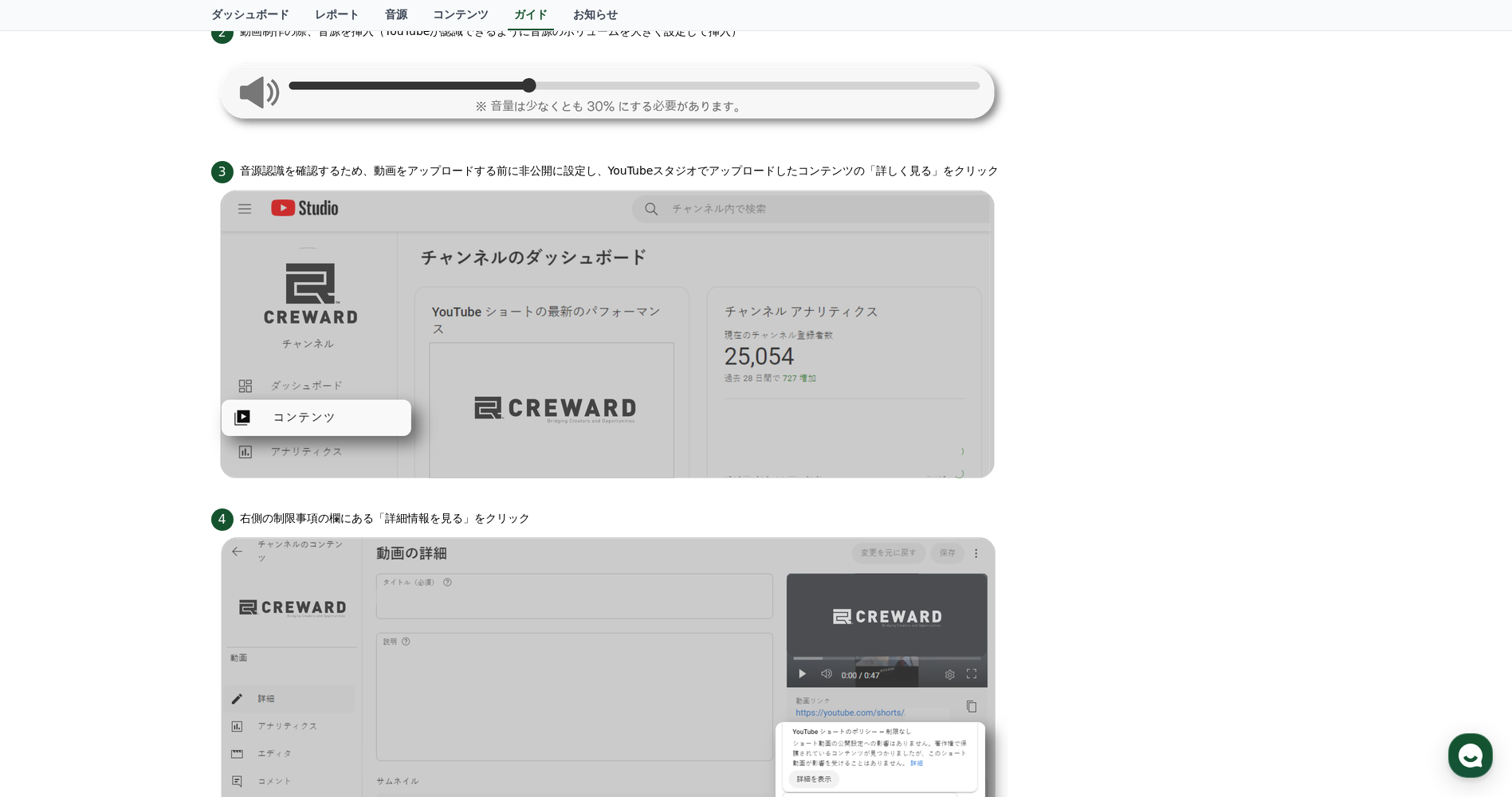
scroll to position [798, 0]
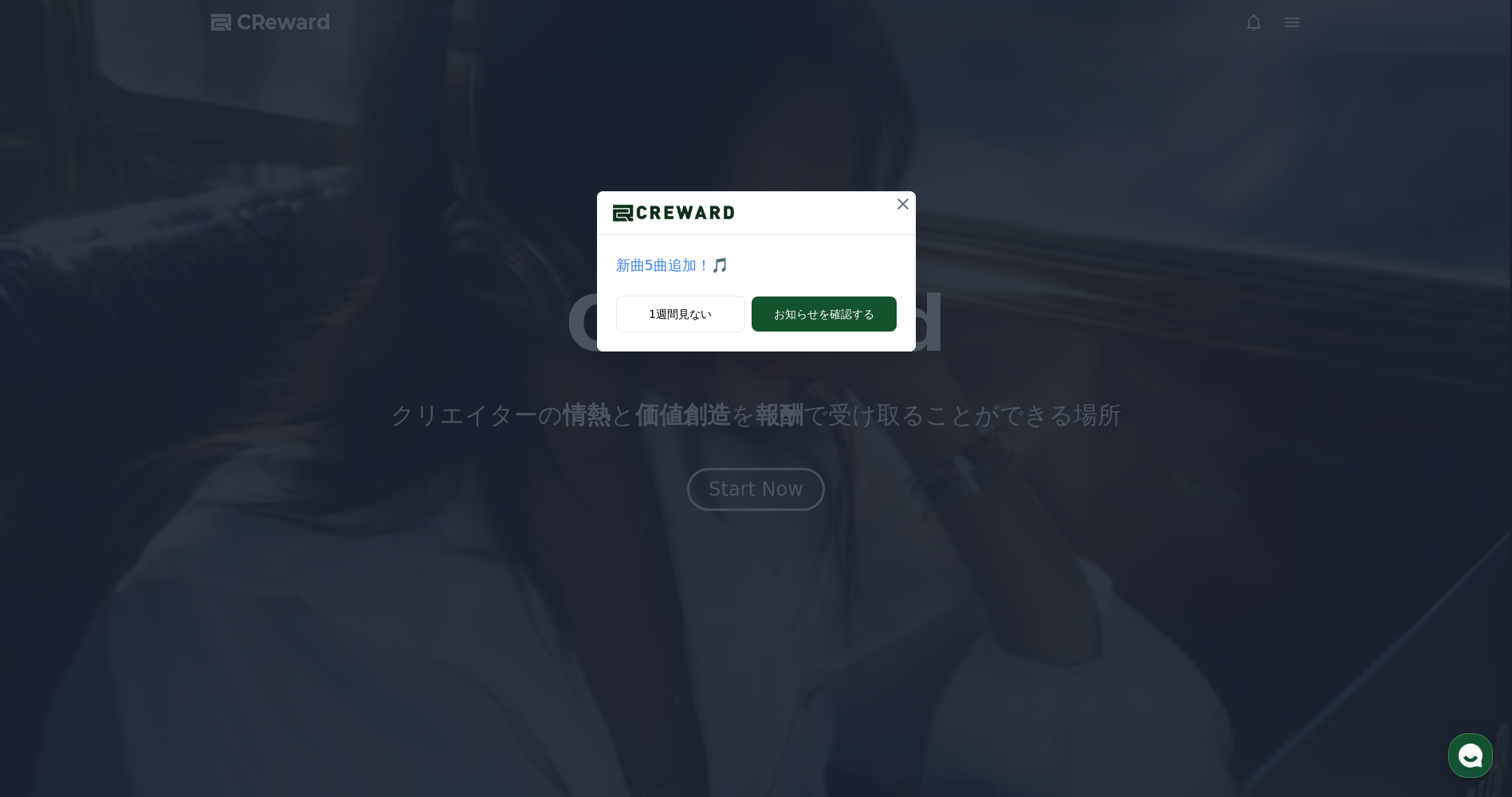
click at [904, 201] on icon at bounding box center [903, 204] width 19 height 19
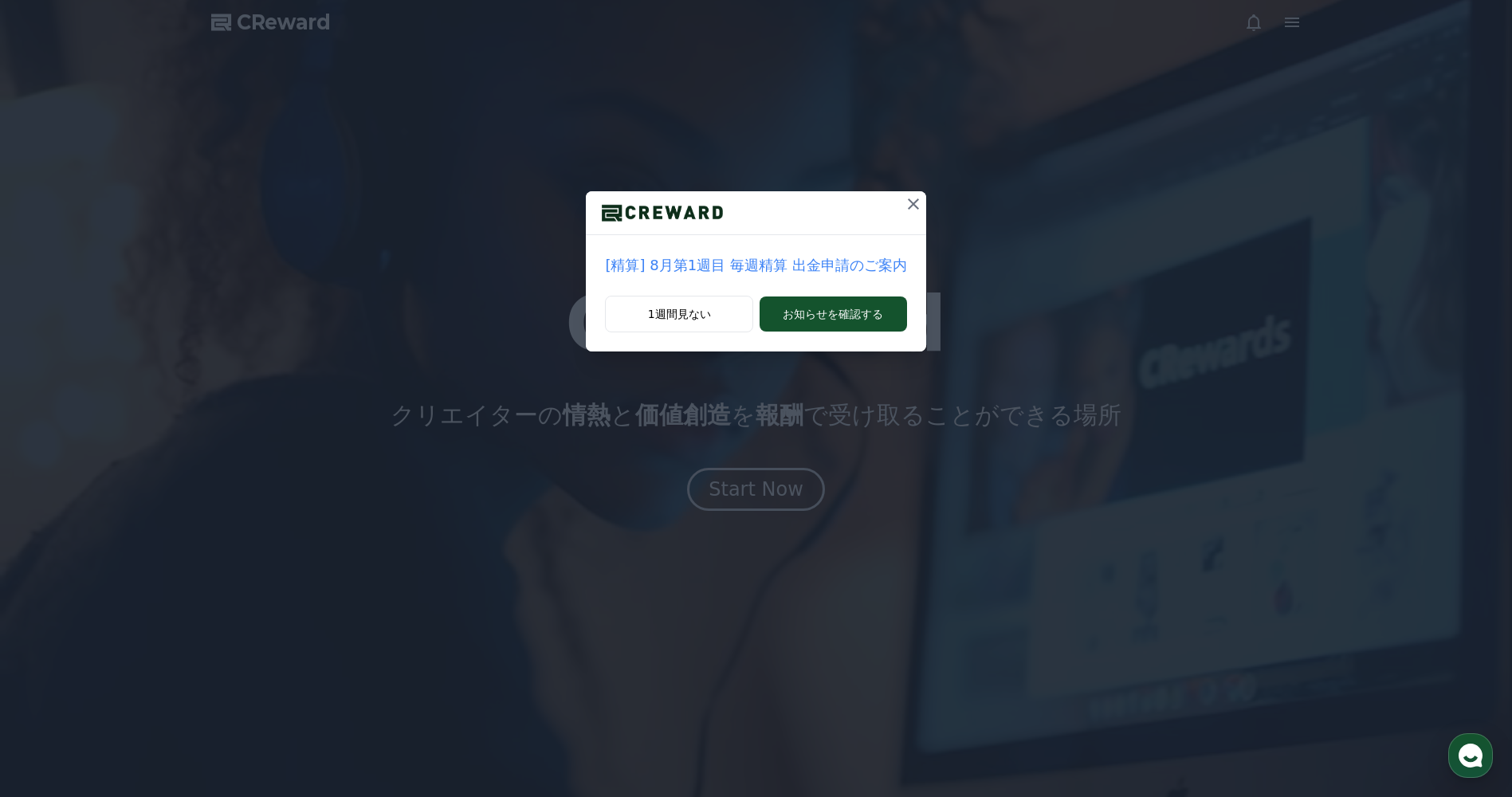
click at [904, 209] on icon at bounding box center [913, 204] width 19 height 19
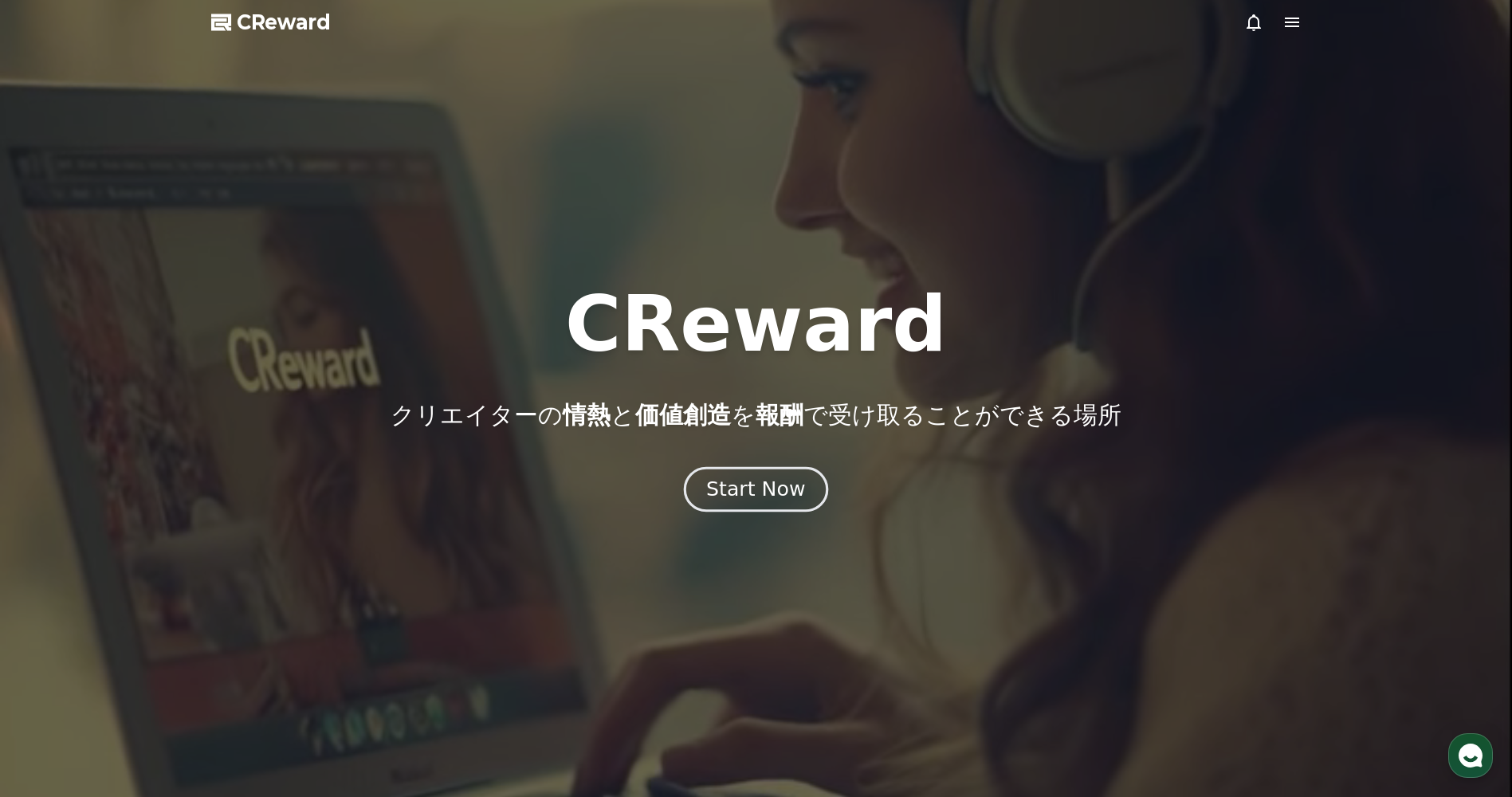
click at [759, 495] on div "Start Now" at bounding box center [756, 489] width 99 height 27
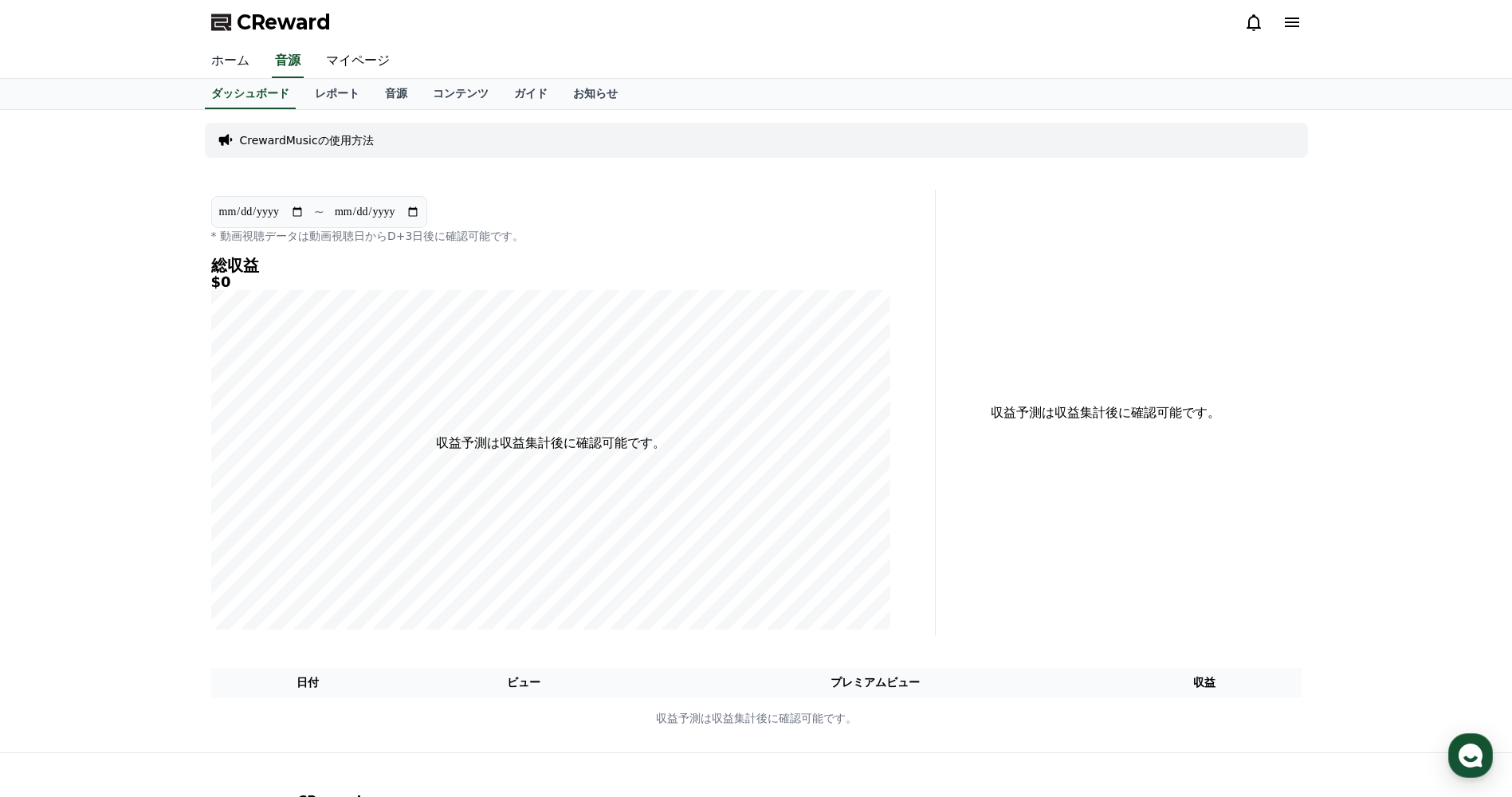
click at [225, 62] on link "ホーム" at bounding box center [230, 60] width 64 height 33
